Goal: Transaction & Acquisition: Purchase product/service

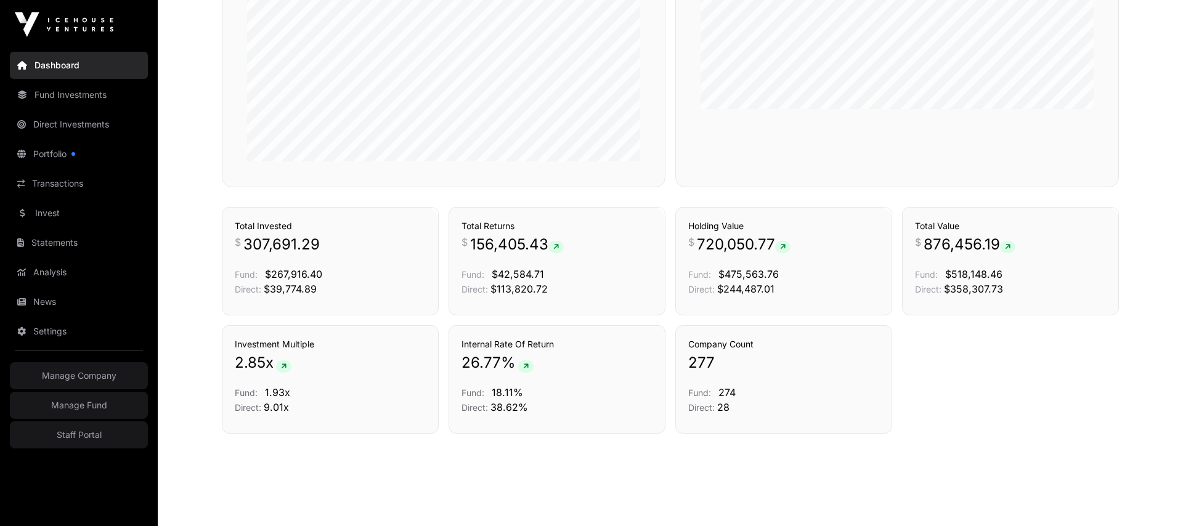
scroll to position [811, 0]
click at [68, 101] on link "Fund Investments" at bounding box center [79, 94] width 138 height 27
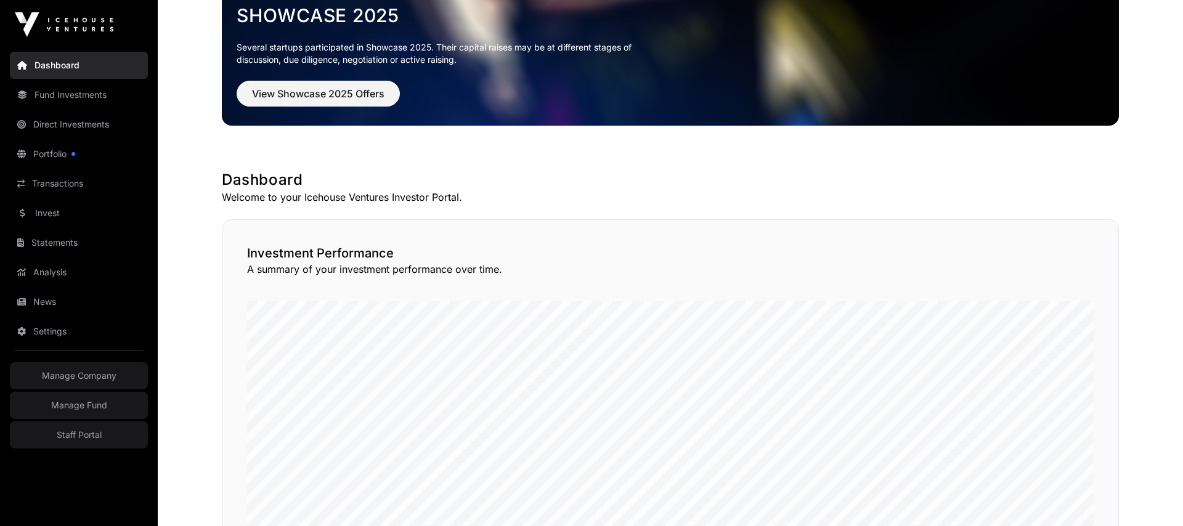
scroll to position [58, 0]
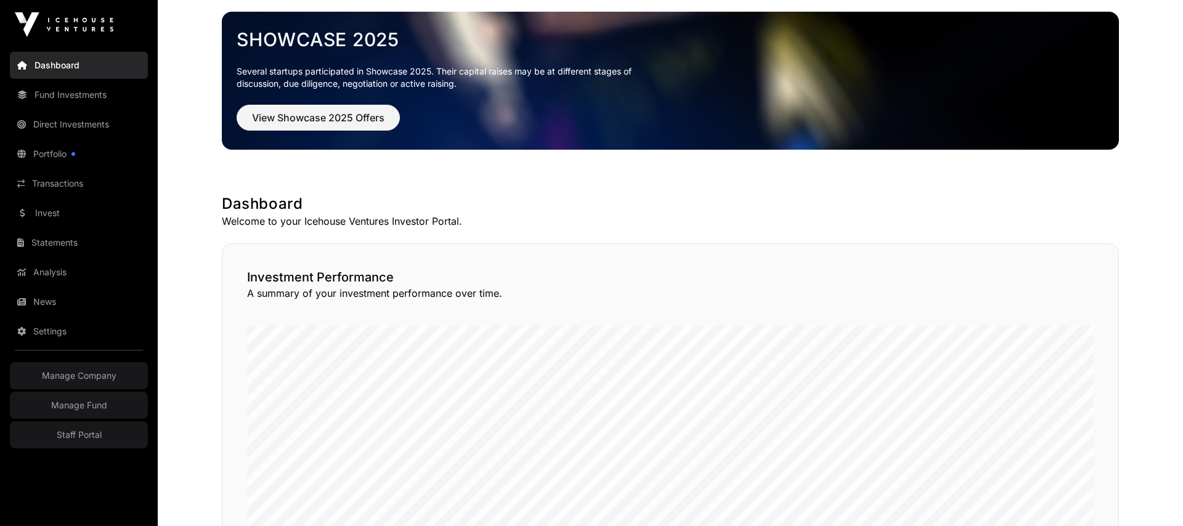
click at [58, 87] on link "Fund Investments" at bounding box center [79, 94] width 138 height 27
click at [58, 128] on link "Direct Investments" at bounding box center [79, 124] width 138 height 27
click at [41, 214] on link "Invest" at bounding box center [79, 213] width 138 height 27
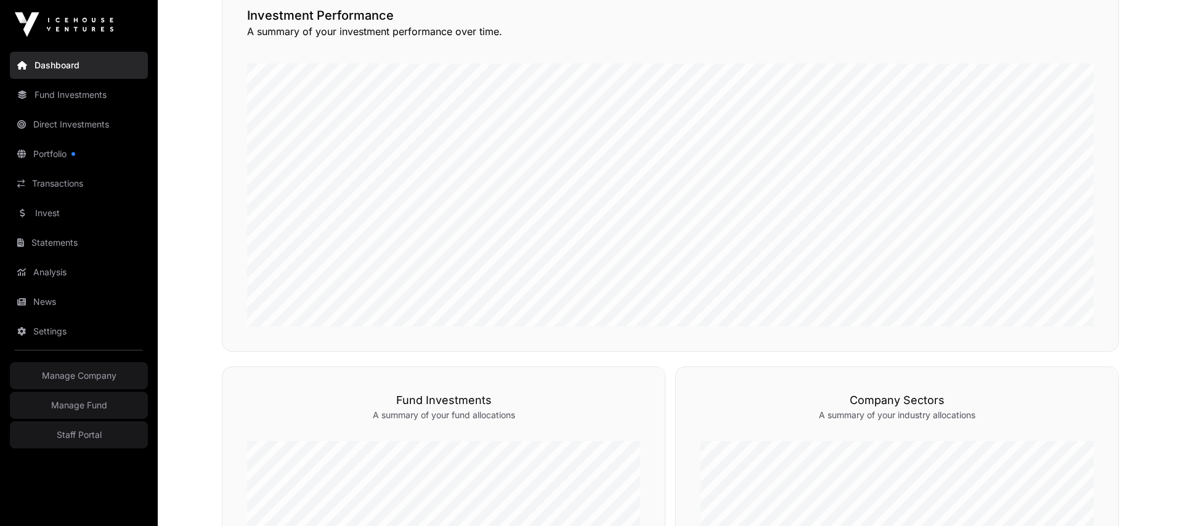
scroll to position [313, 0]
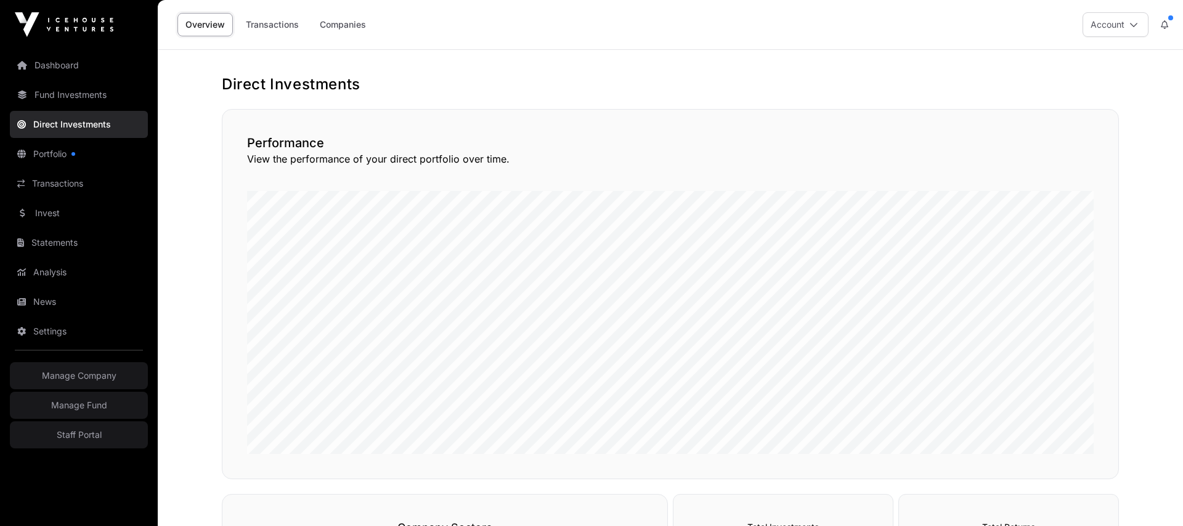
click at [58, 209] on link "Invest" at bounding box center [79, 213] width 138 height 27
click at [54, 153] on link "Portfolio" at bounding box center [79, 153] width 138 height 27
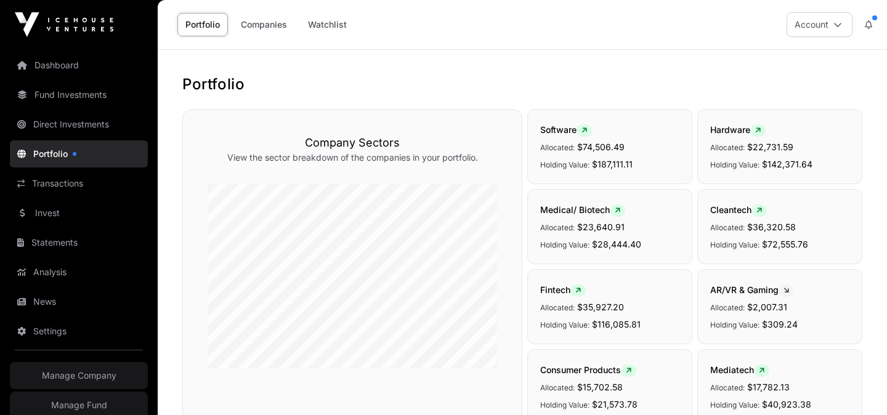
click at [50, 276] on link "Analysis" at bounding box center [79, 272] width 138 height 27
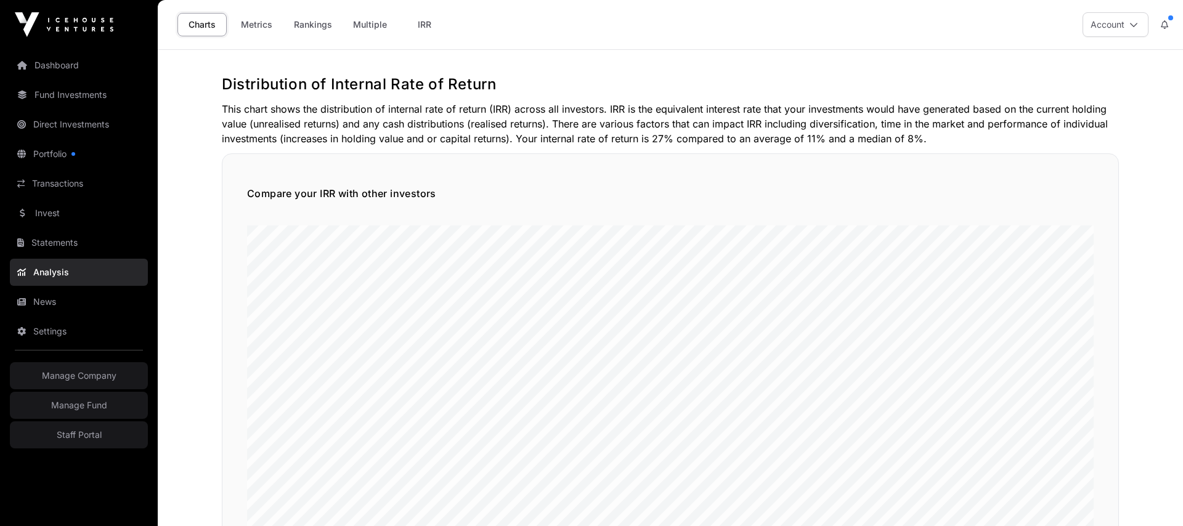
click at [303, 29] on link "Rankings" at bounding box center [313, 24] width 54 height 23
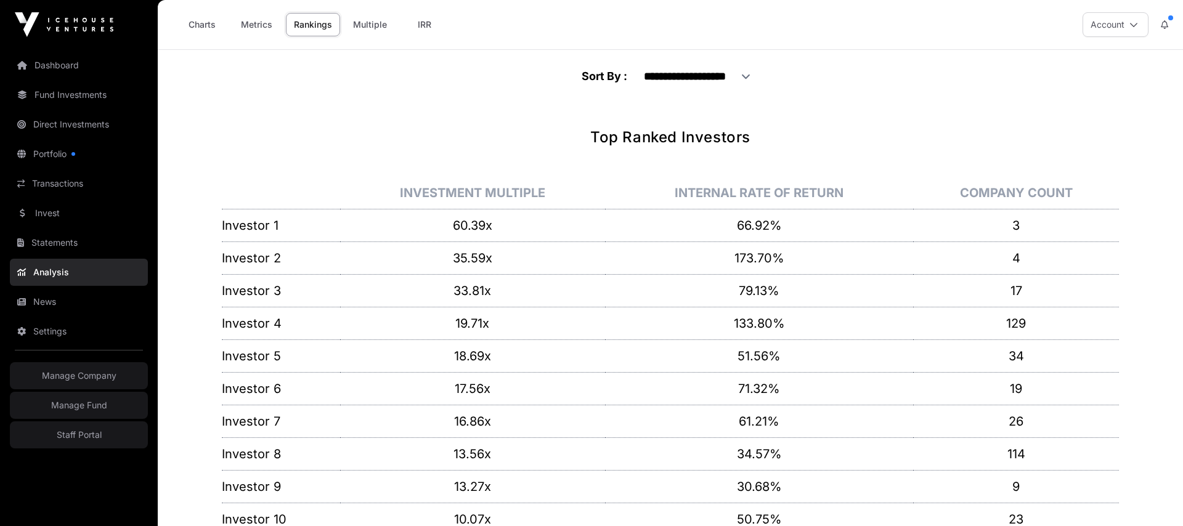
click at [251, 23] on link "Metrics" at bounding box center [256, 24] width 49 height 23
click at [196, 20] on link "Charts" at bounding box center [201, 24] width 49 height 23
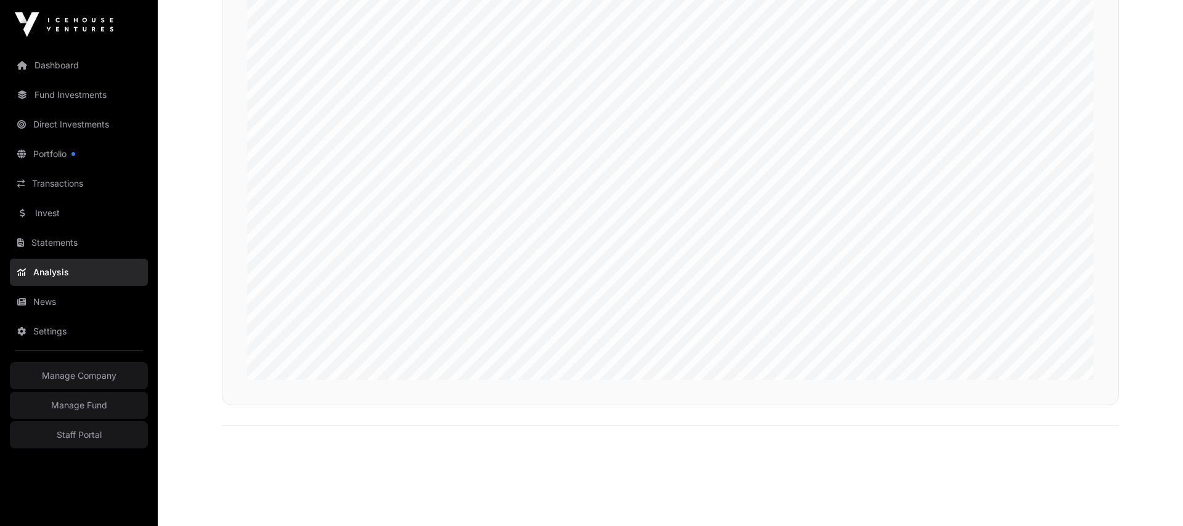
scroll to position [3138, 0]
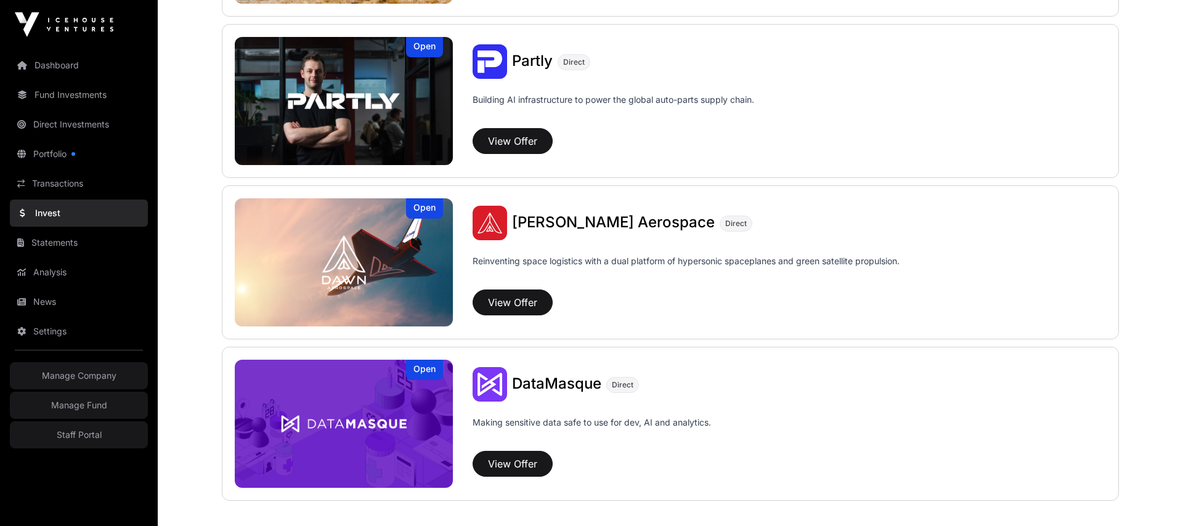
scroll to position [780, 0]
click at [511, 306] on button "View Offer" at bounding box center [512, 302] width 80 height 26
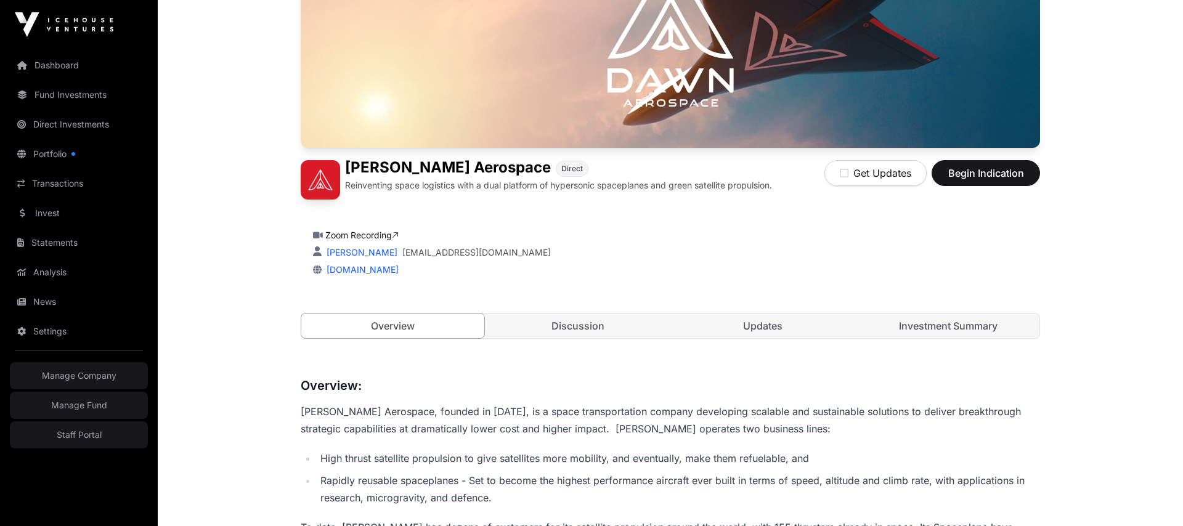
scroll to position [136, 0]
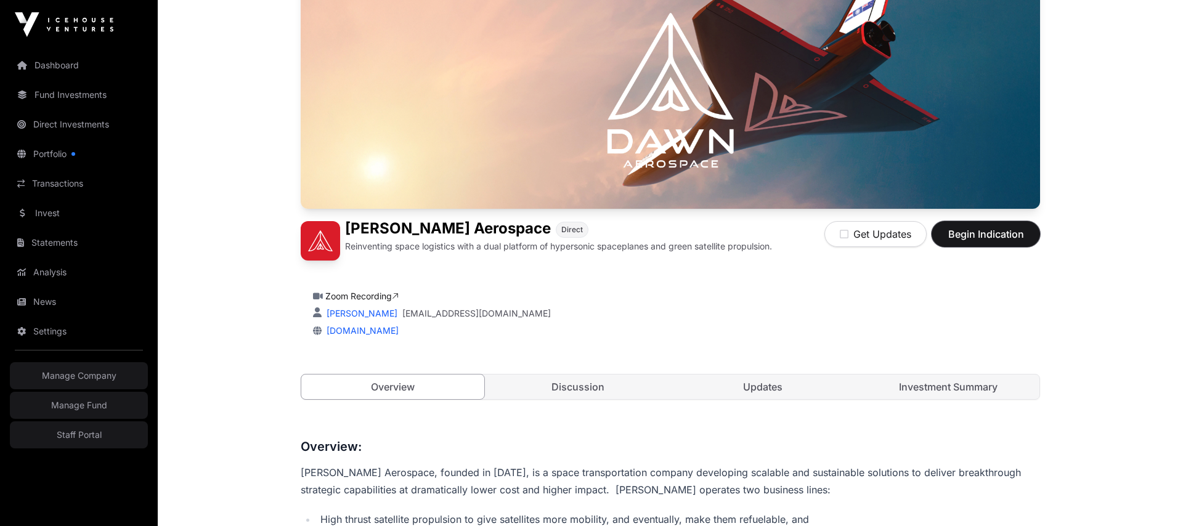
click at [975, 230] on span "Begin Indication" at bounding box center [986, 234] width 78 height 15
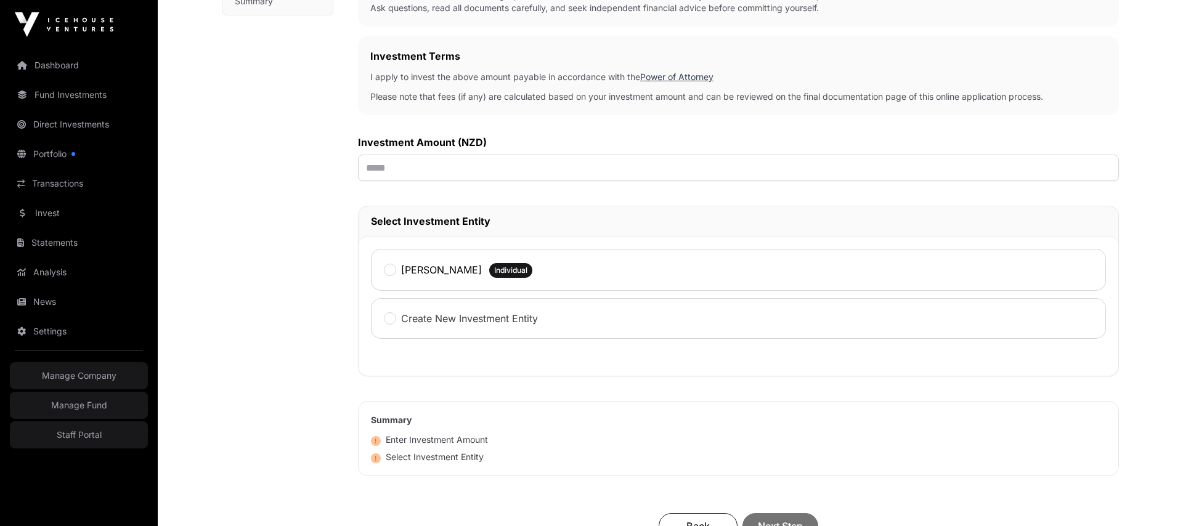
scroll to position [322, 0]
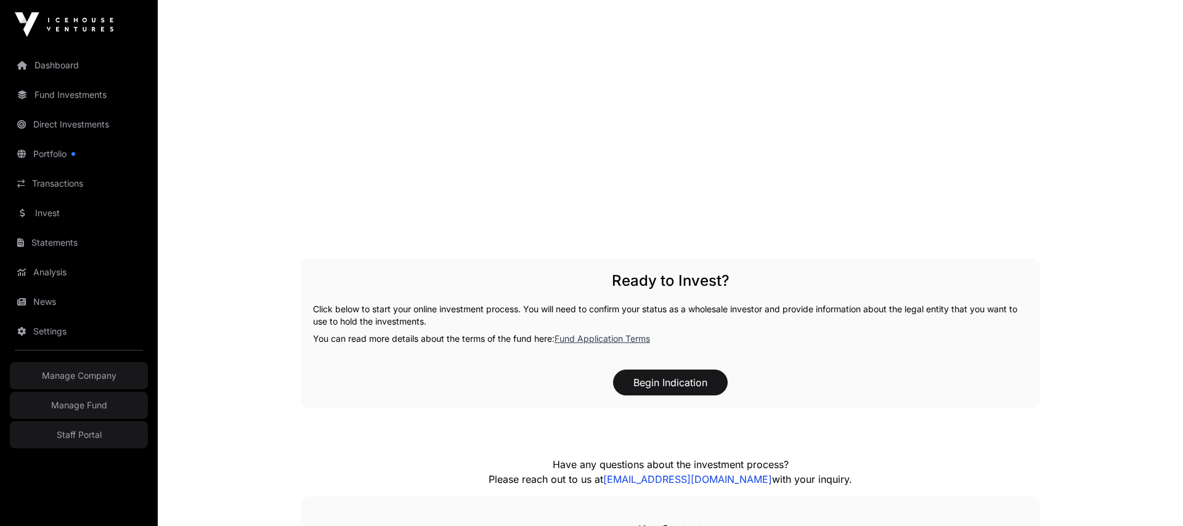
scroll to position [1560, 0]
click at [676, 389] on button "Begin Indication" at bounding box center [670, 384] width 115 height 26
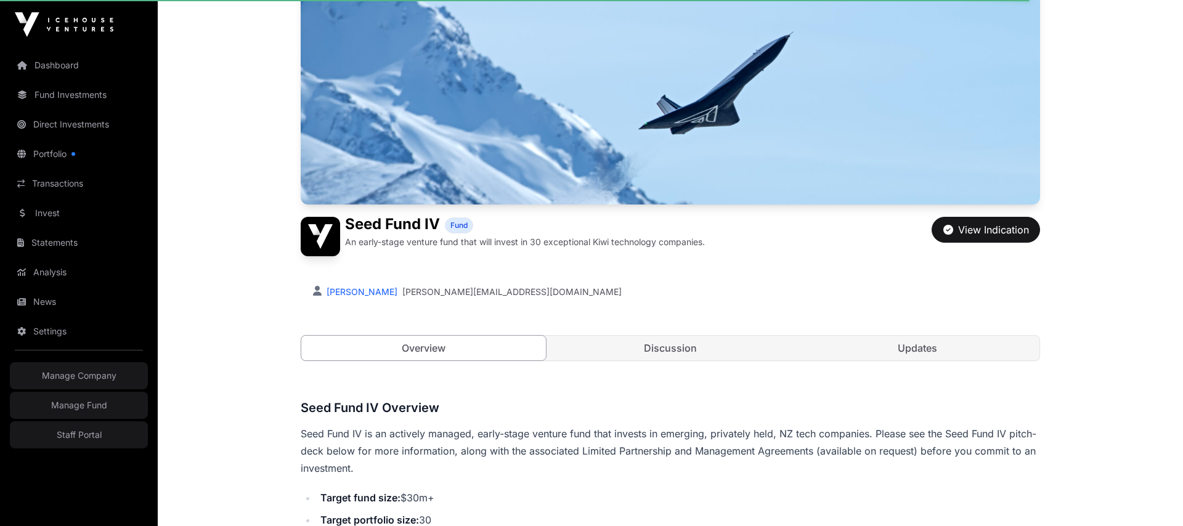
scroll to position [0, 0]
